Goal: Navigation & Orientation: Find specific page/section

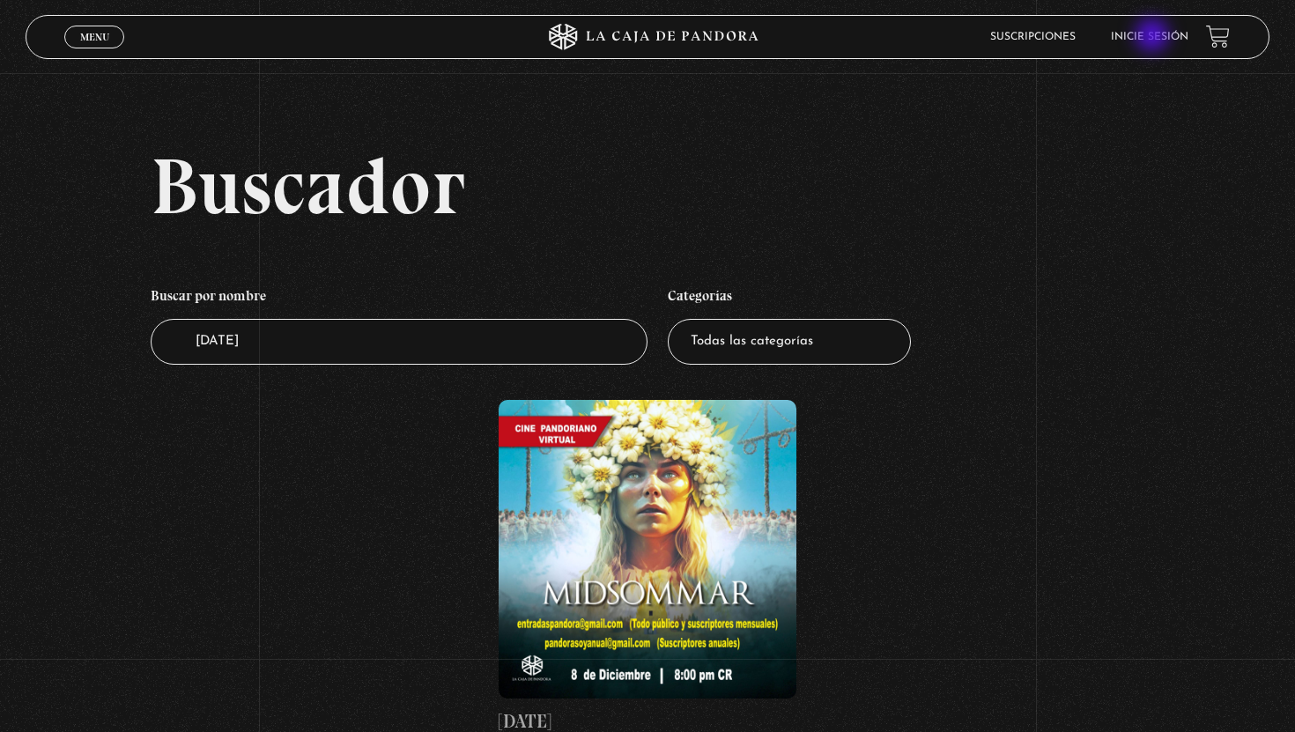
click at [1154, 37] on link "Inicie sesión" at bounding box center [1150, 37] width 78 height 11
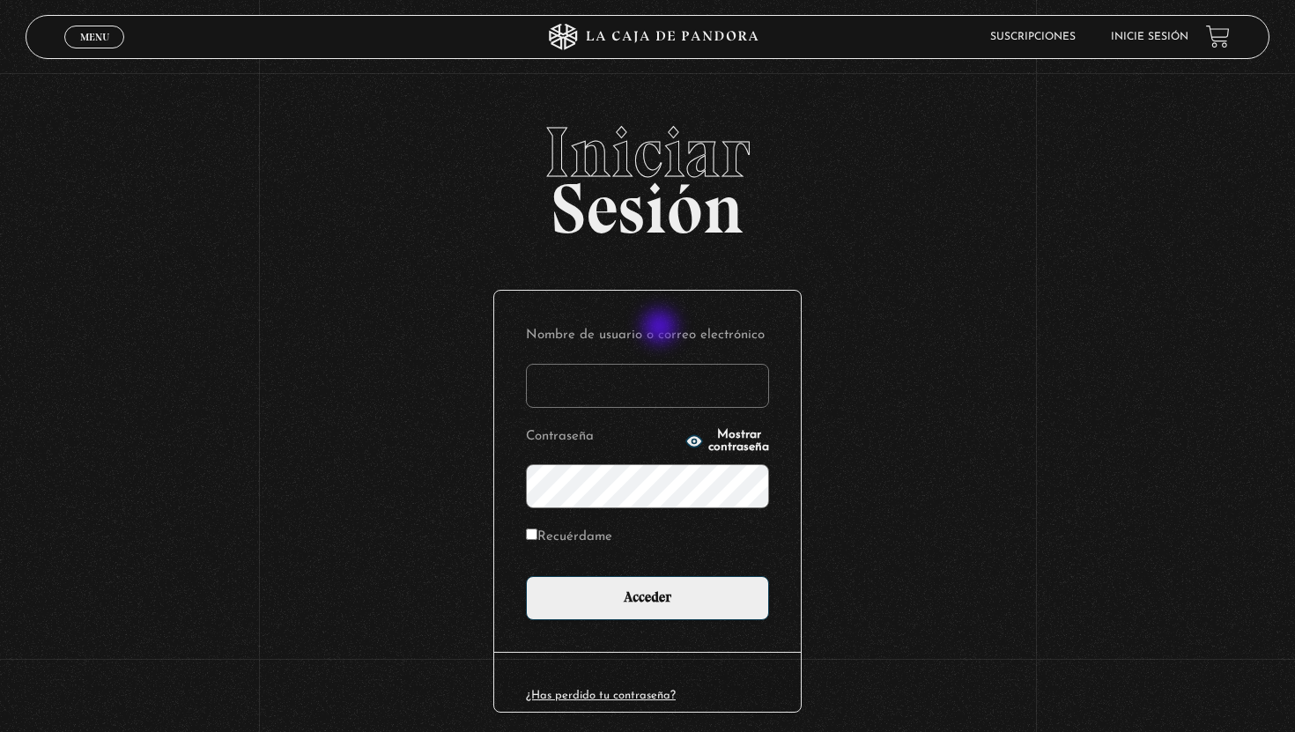
type input "[EMAIL_ADDRESS][DOMAIN_NAME]"
click at [686, 441] on icon "button" at bounding box center [694, 440] width 16 height 11
click at [531, 538] on input "Recuérdame" at bounding box center [531, 534] width 11 height 11
checkbox input "true"
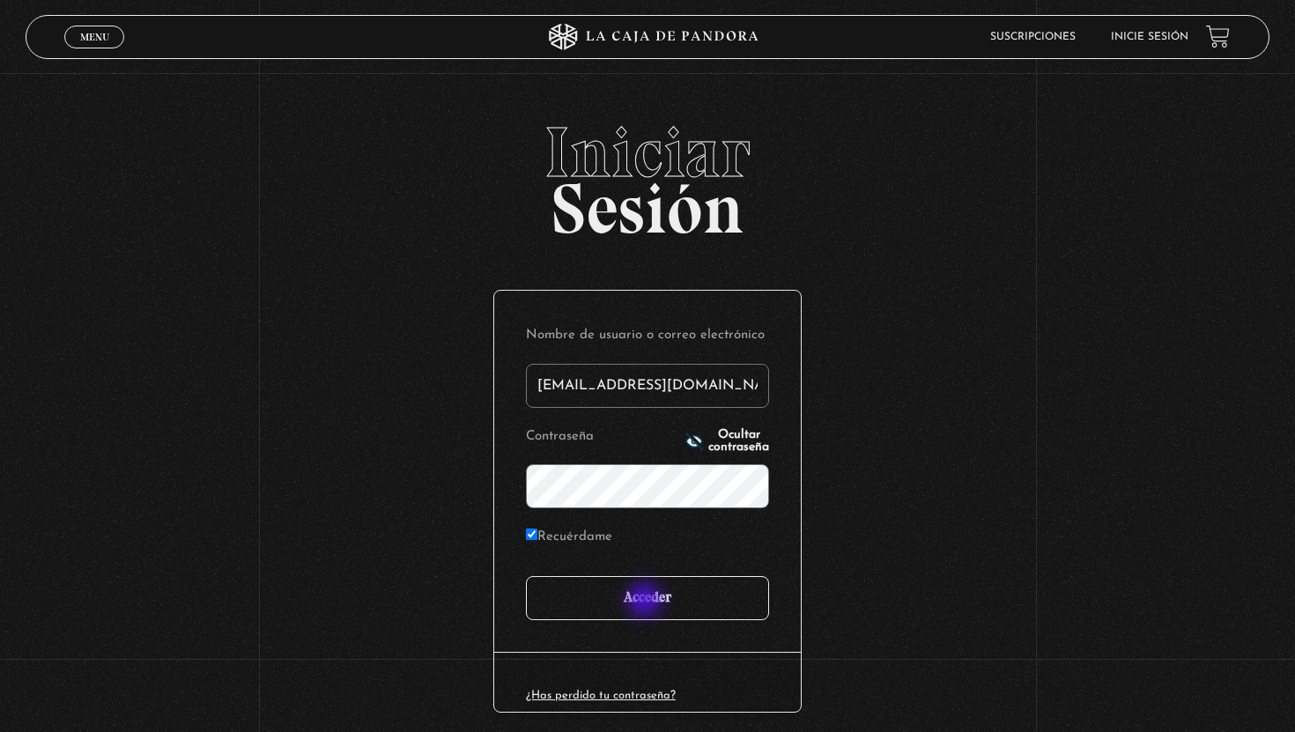
click at [647, 602] on input "Acceder" at bounding box center [647, 598] width 243 height 44
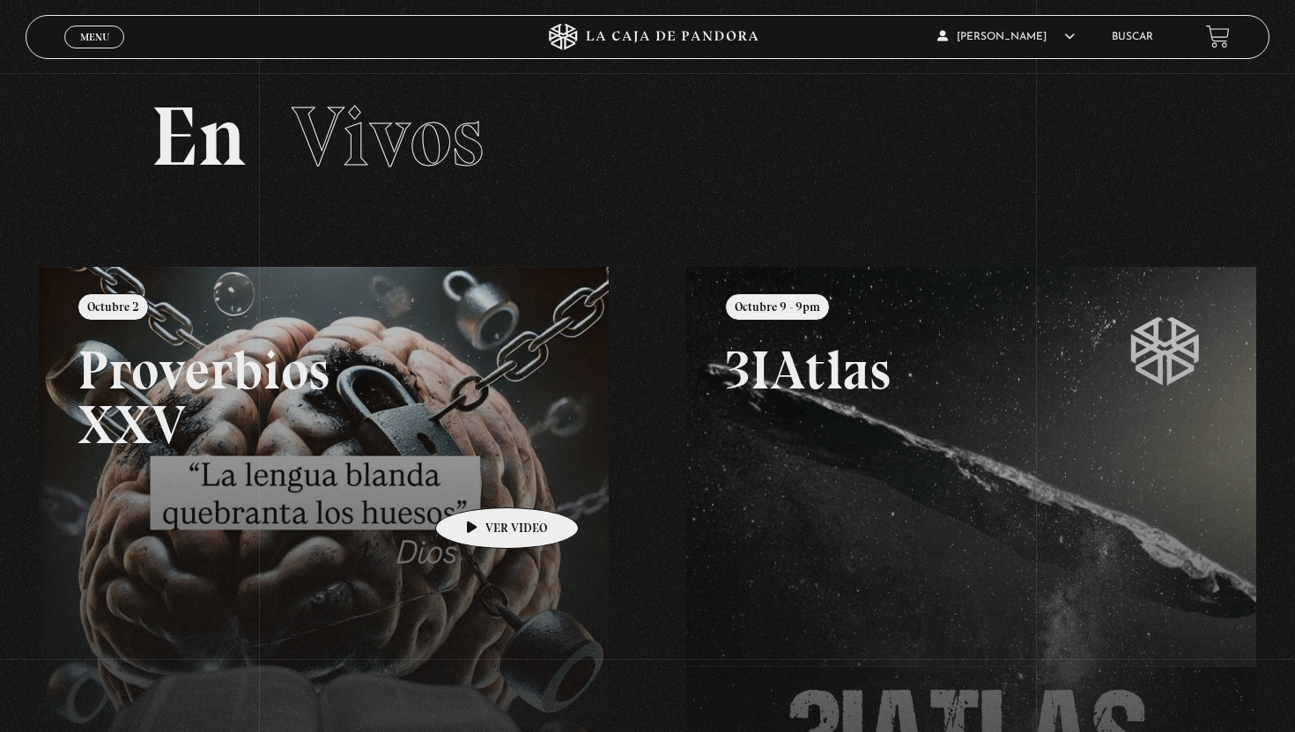
scroll to position [36, 0]
